Goal: Task Accomplishment & Management: Manage account settings

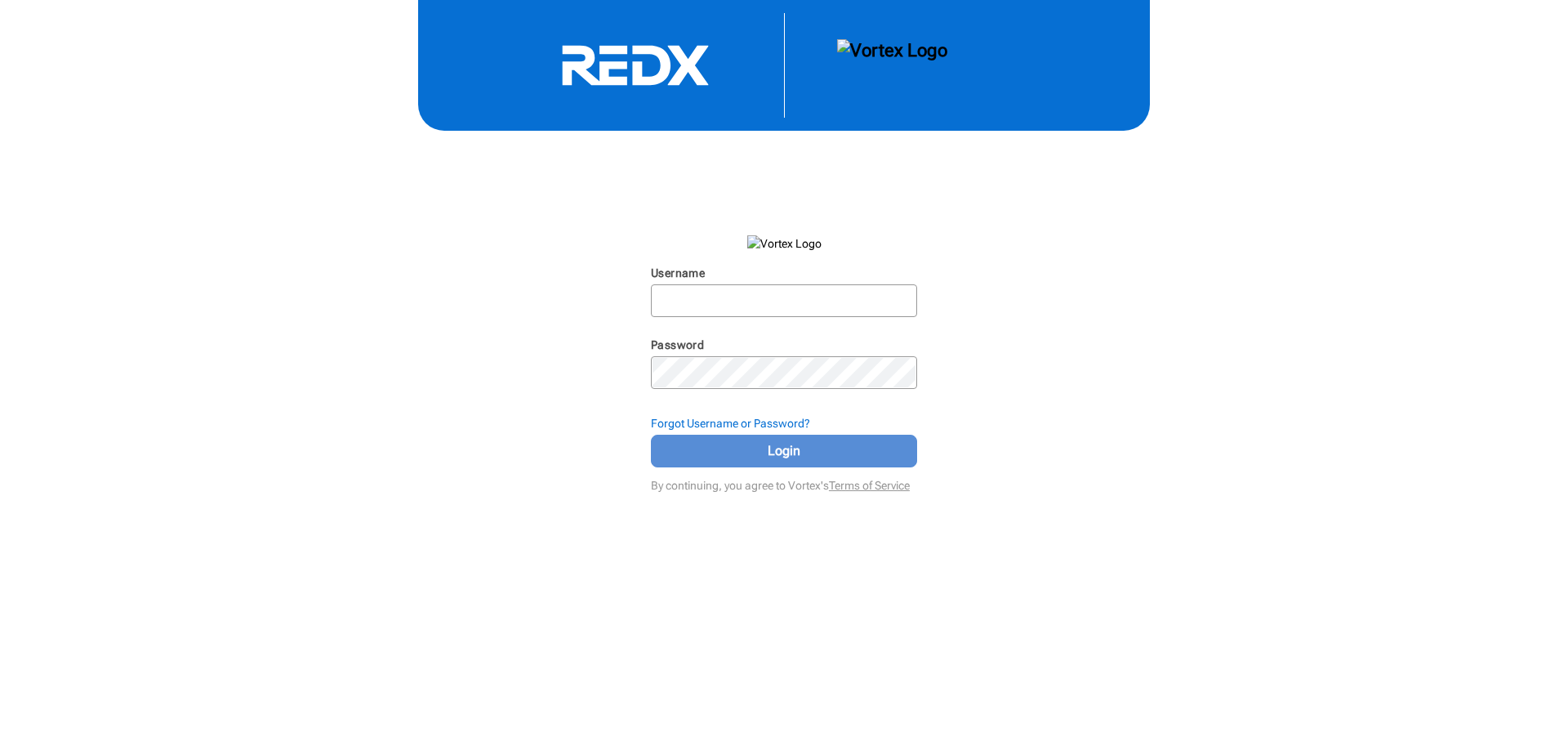
type input "[PERSON_NAME][EMAIL_ADDRESS][DOMAIN_NAME]"
click at [775, 435] on button "Login" at bounding box center [784, 450] width 266 height 33
click at [776, 450] on span "Login" at bounding box center [784, 451] width 226 height 19
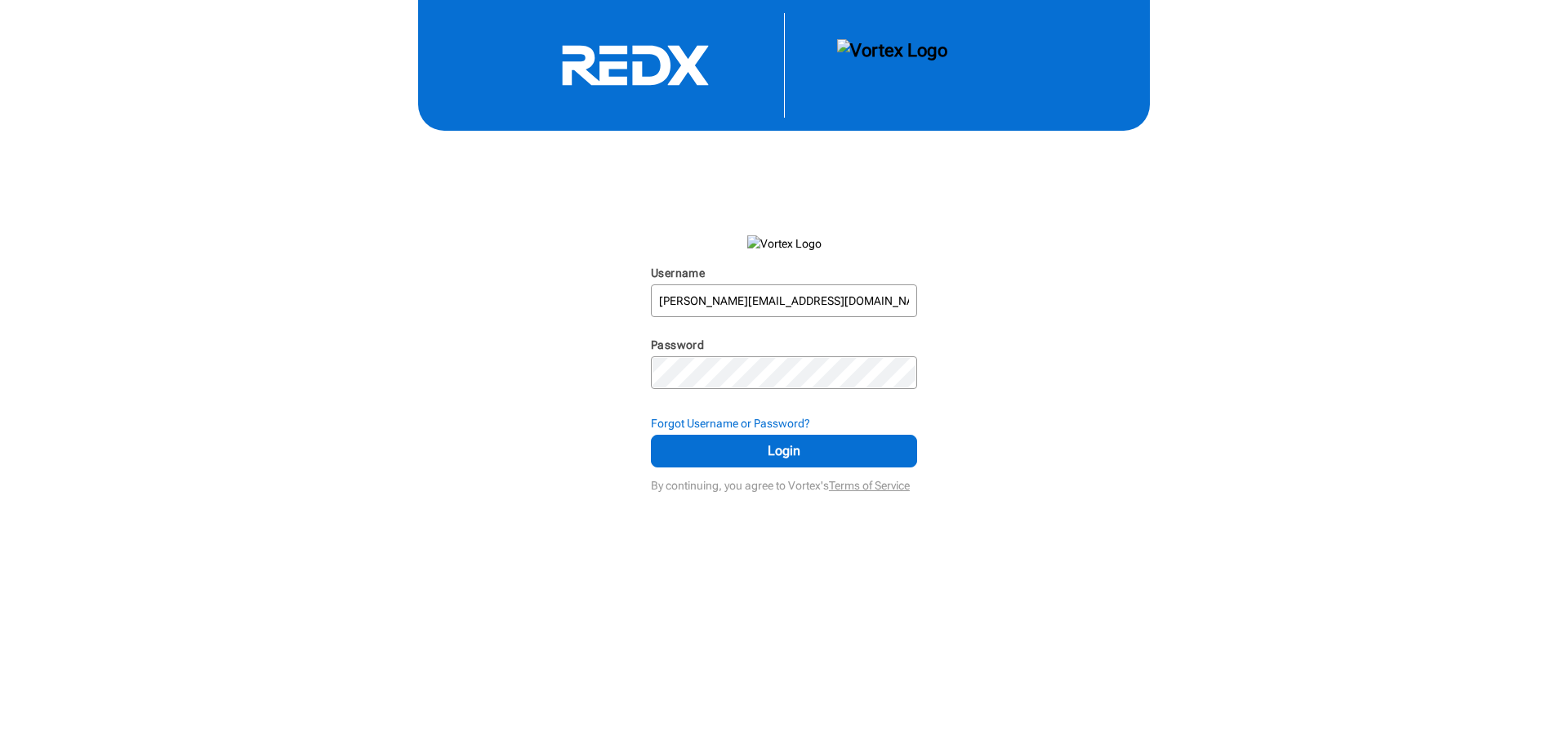
click at [1113, 362] on div "Username [PERSON_NAME][EMAIL_ADDRESS][DOMAIN_NAME] N/A Password N/A Forgot User…" at bounding box center [784, 249] width 1568 height 497
click at [797, 446] on span "Login" at bounding box center [784, 451] width 226 height 19
click at [750, 451] on span "Login" at bounding box center [784, 451] width 226 height 19
